Goal: Book appointment/travel/reservation

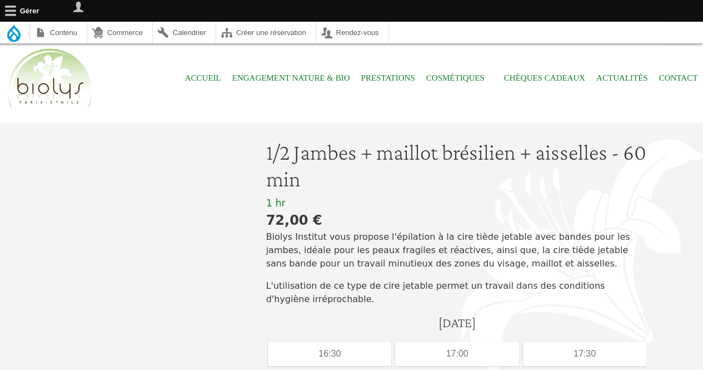
click at [129, 164] on div at bounding box center [140, 301] width 211 height 324
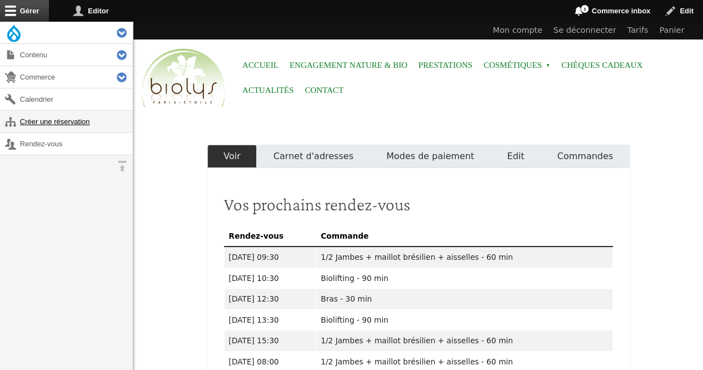
click at [105, 122] on link "Créer une réservation" at bounding box center [66, 122] width 133 height 22
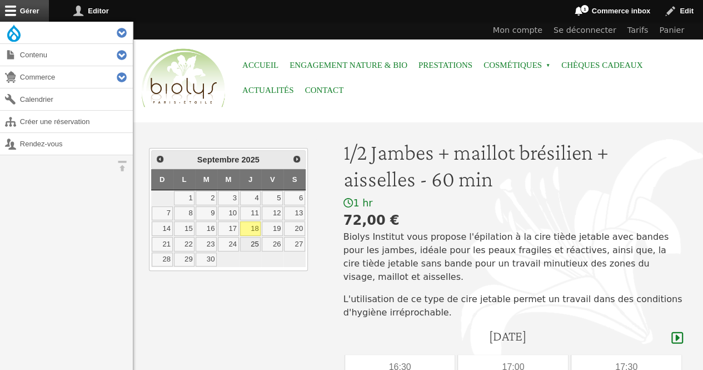
click at [246, 243] on link "25" at bounding box center [250, 244] width 21 height 14
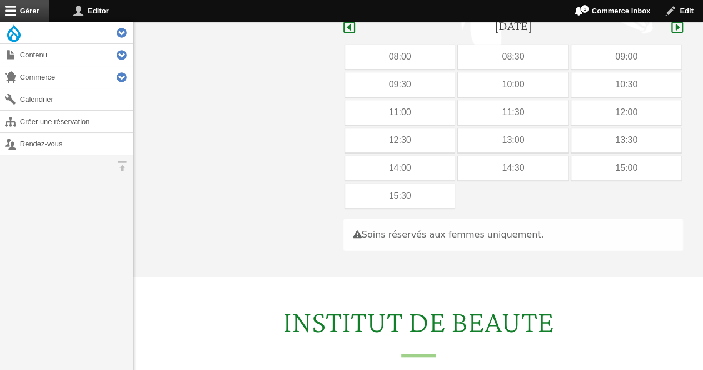
scroll to position [314, 0]
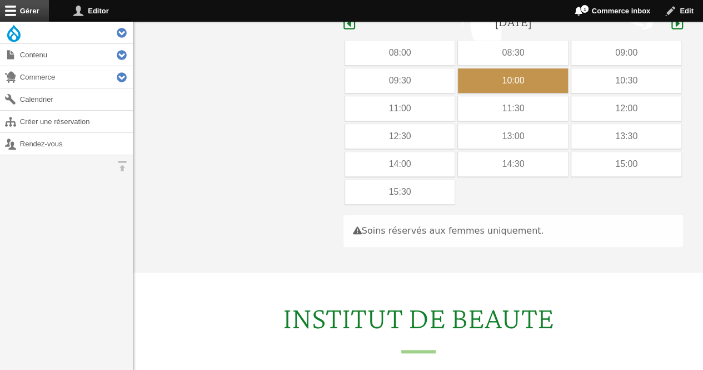
click at [501, 68] on div "10:00" at bounding box center [513, 80] width 110 height 24
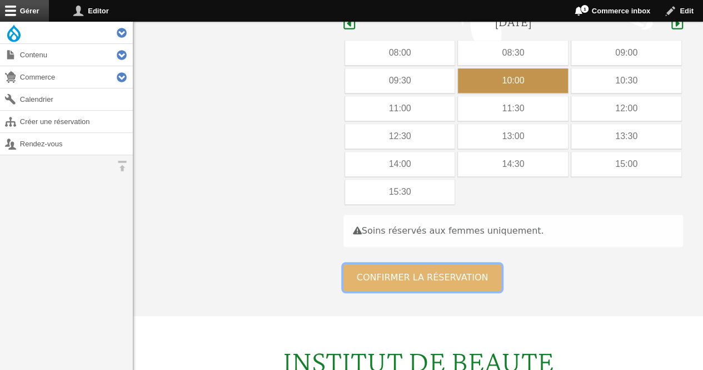
click at [418, 264] on button "Confirmer la réservation" at bounding box center [423, 277] width 158 height 27
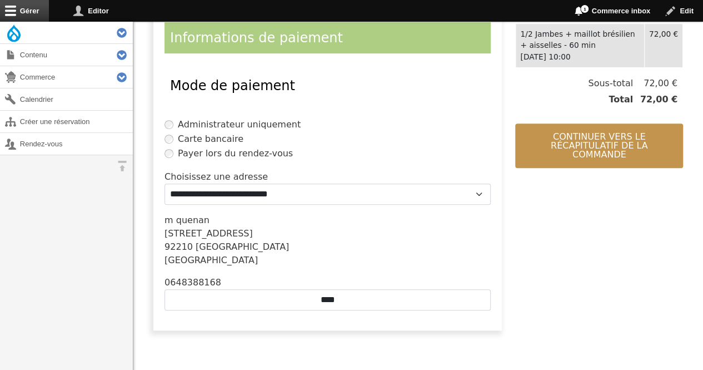
scroll to position [267, 0]
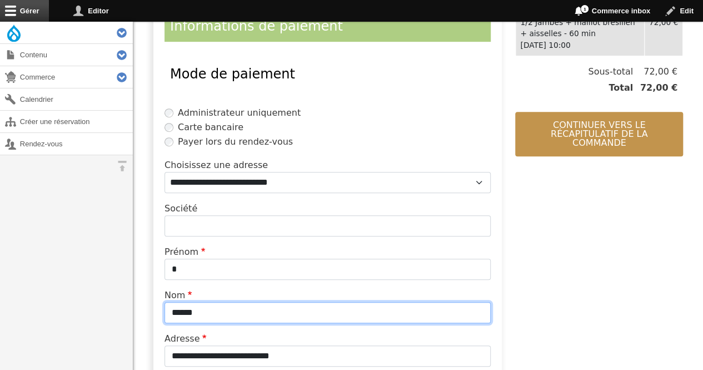
click at [286, 315] on input "******" at bounding box center [328, 312] width 326 height 21
type input "*"
type input "*****"
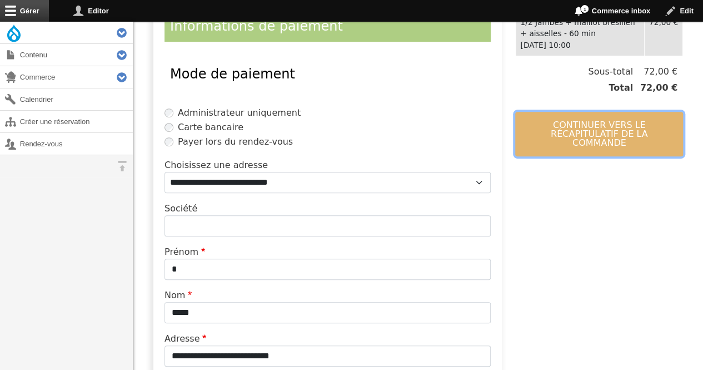
click at [570, 130] on button "Continuer vers le récapitulatif de la commande" at bounding box center [599, 134] width 168 height 44
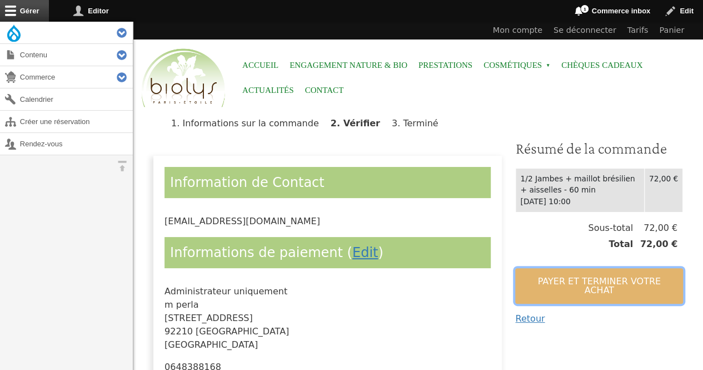
click at [551, 285] on button "Payer et terminer votre achat" at bounding box center [599, 286] width 168 height 36
